Goal: Check status: Check status

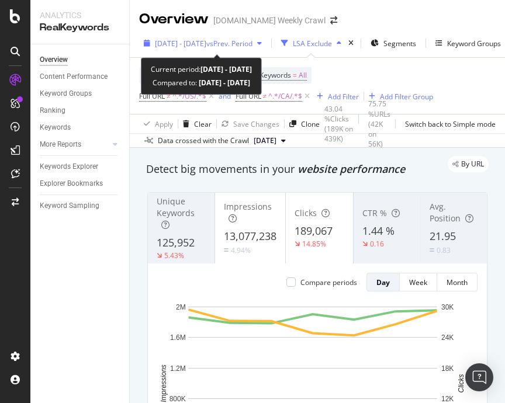
click at [252, 46] on span "vs Prev. Period" at bounding box center [229, 44] width 46 height 10
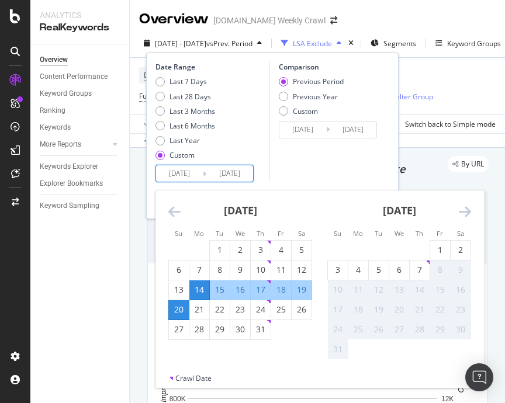
click at [191, 175] on input "[DATE]" at bounding box center [179, 173] width 47 height 16
click at [439, 253] on div "1" at bounding box center [440, 250] width 20 height 12
type input "[DATE]"
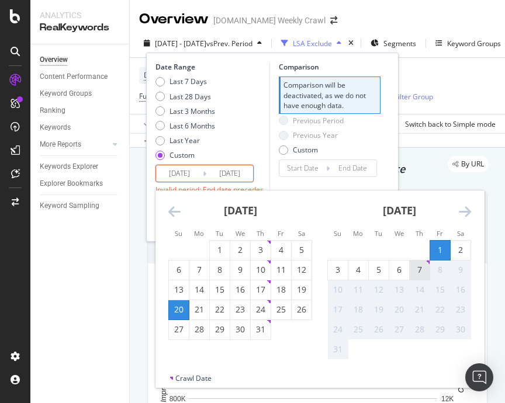
click at [416, 273] on div "7" at bounding box center [420, 270] width 20 height 12
type input "[DATE]"
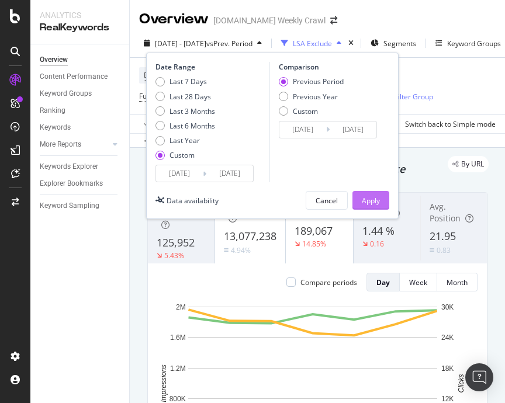
click at [372, 200] on div "Apply" at bounding box center [371, 201] width 18 height 10
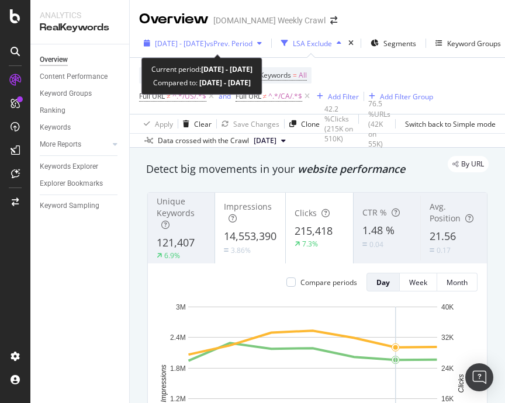
click at [245, 46] on span "vs Prev. Period" at bounding box center [229, 44] width 46 height 10
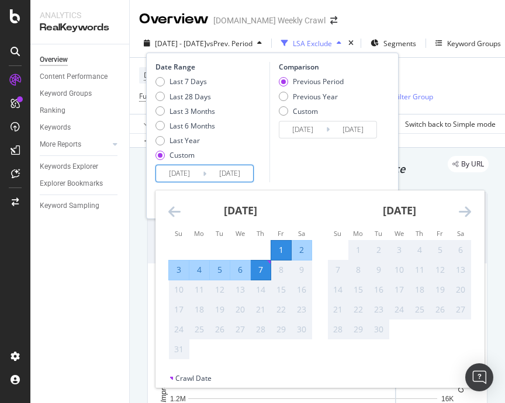
click at [229, 171] on input "[DATE]" at bounding box center [229, 173] width 47 height 16
click at [325, 173] on div "Comparison Previous Period Previous Year Custom [DATE] Navigate forward to inte…" at bounding box center [324, 122] width 111 height 120
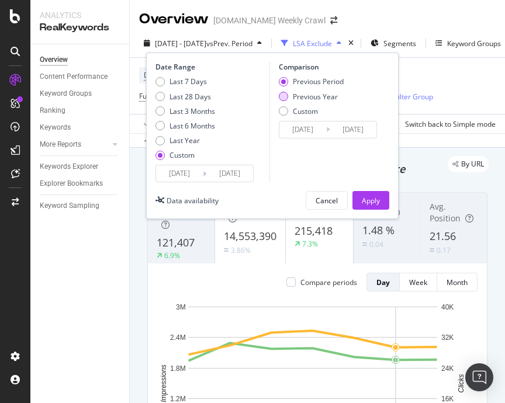
click at [324, 99] on div "Previous Year" at bounding box center [315, 97] width 45 height 10
type input "[DATE]"
click at [367, 203] on div "Apply" at bounding box center [371, 201] width 18 height 10
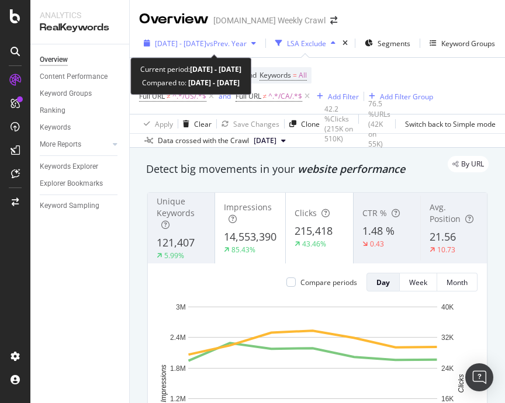
click at [240, 41] on span "vs Prev. Year" at bounding box center [226, 44] width 40 height 10
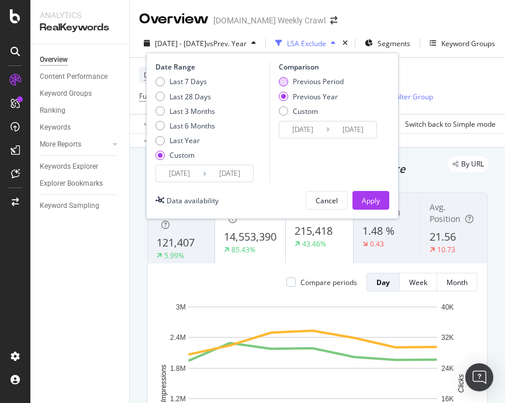
click at [284, 79] on div "Previous Period" at bounding box center [283, 81] width 9 height 9
type input "[DATE]"
click at [370, 196] on div "Apply" at bounding box center [371, 201] width 18 height 10
